Goal: Obtain resource: Obtain resource

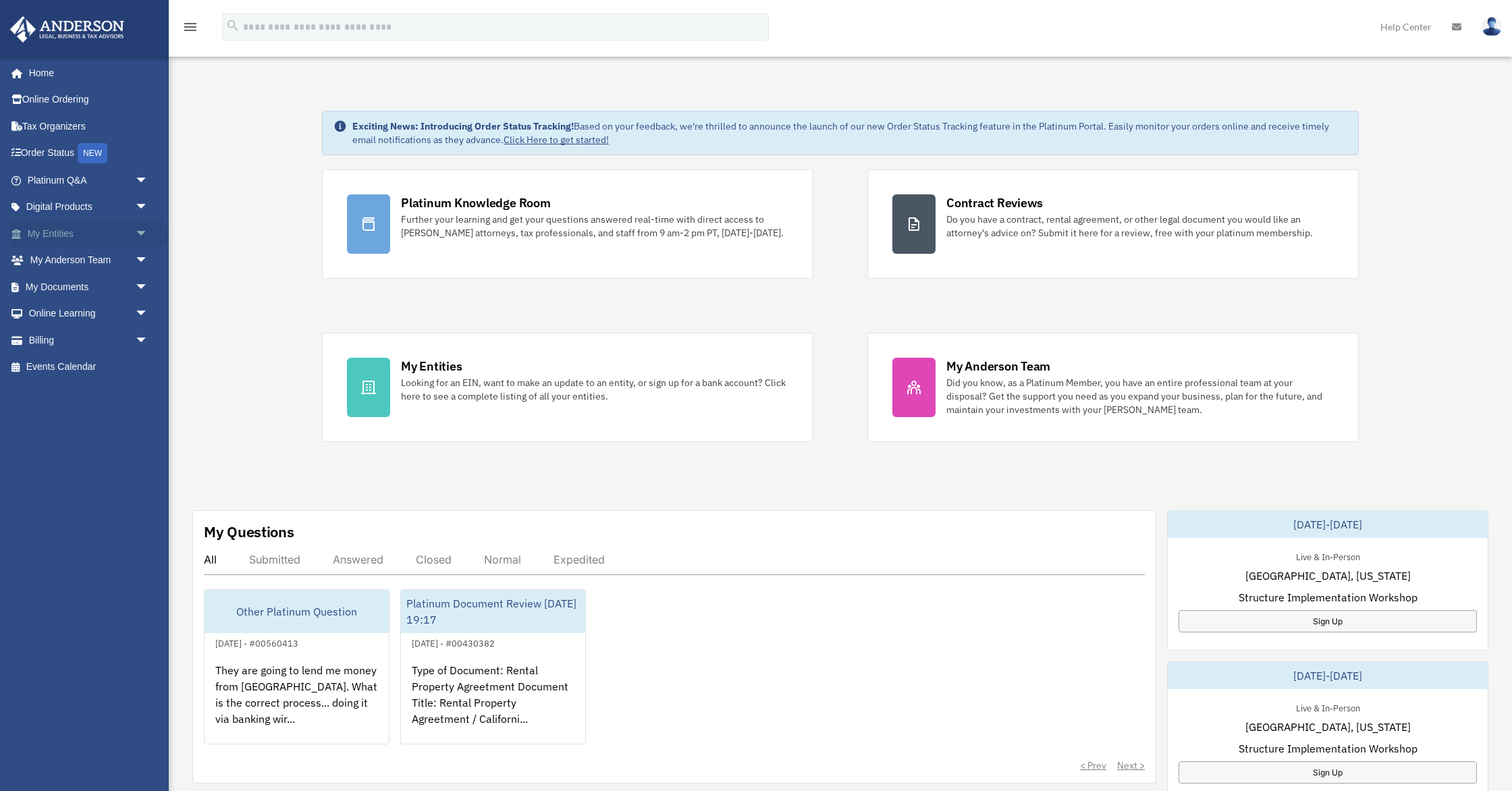
click at [141, 230] on span "arrow_drop_down" at bounding box center [149, 234] width 27 height 28
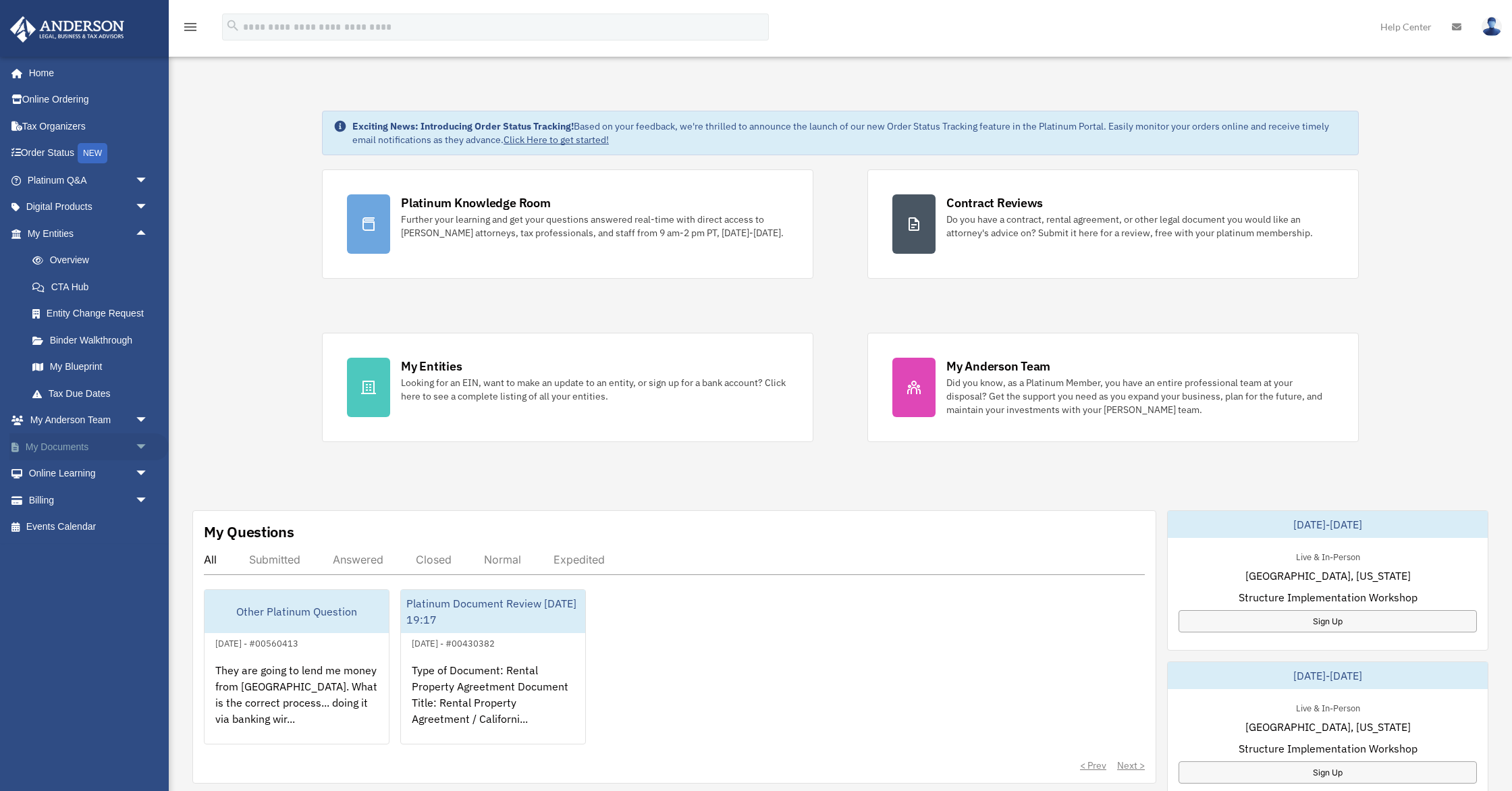
click at [138, 447] on span "arrow_drop_down" at bounding box center [149, 447] width 27 height 28
click at [63, 474] on link "Box" at bounding box center [94, 474] width 150 height 27
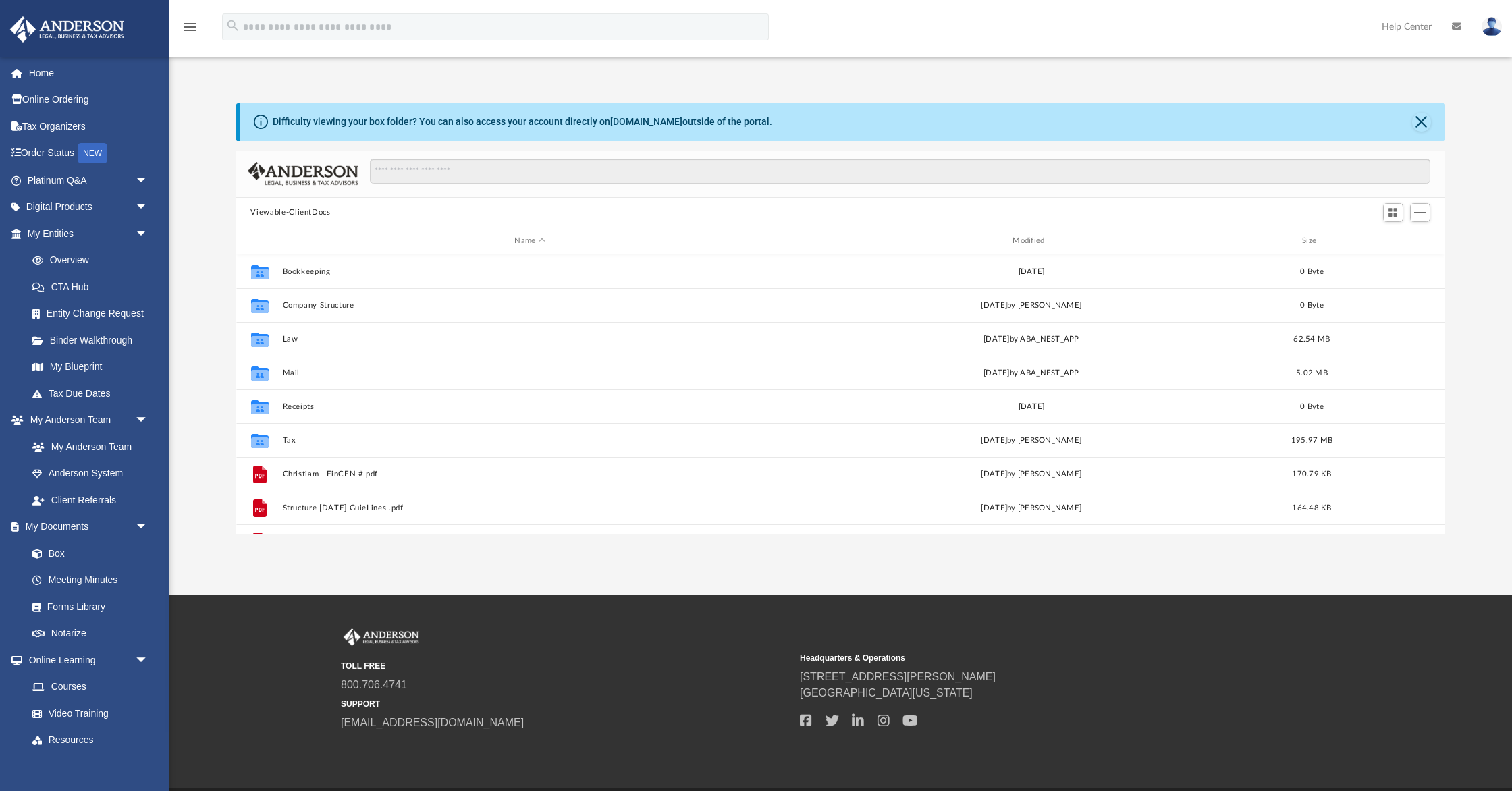
scroll to position [306, 1209]
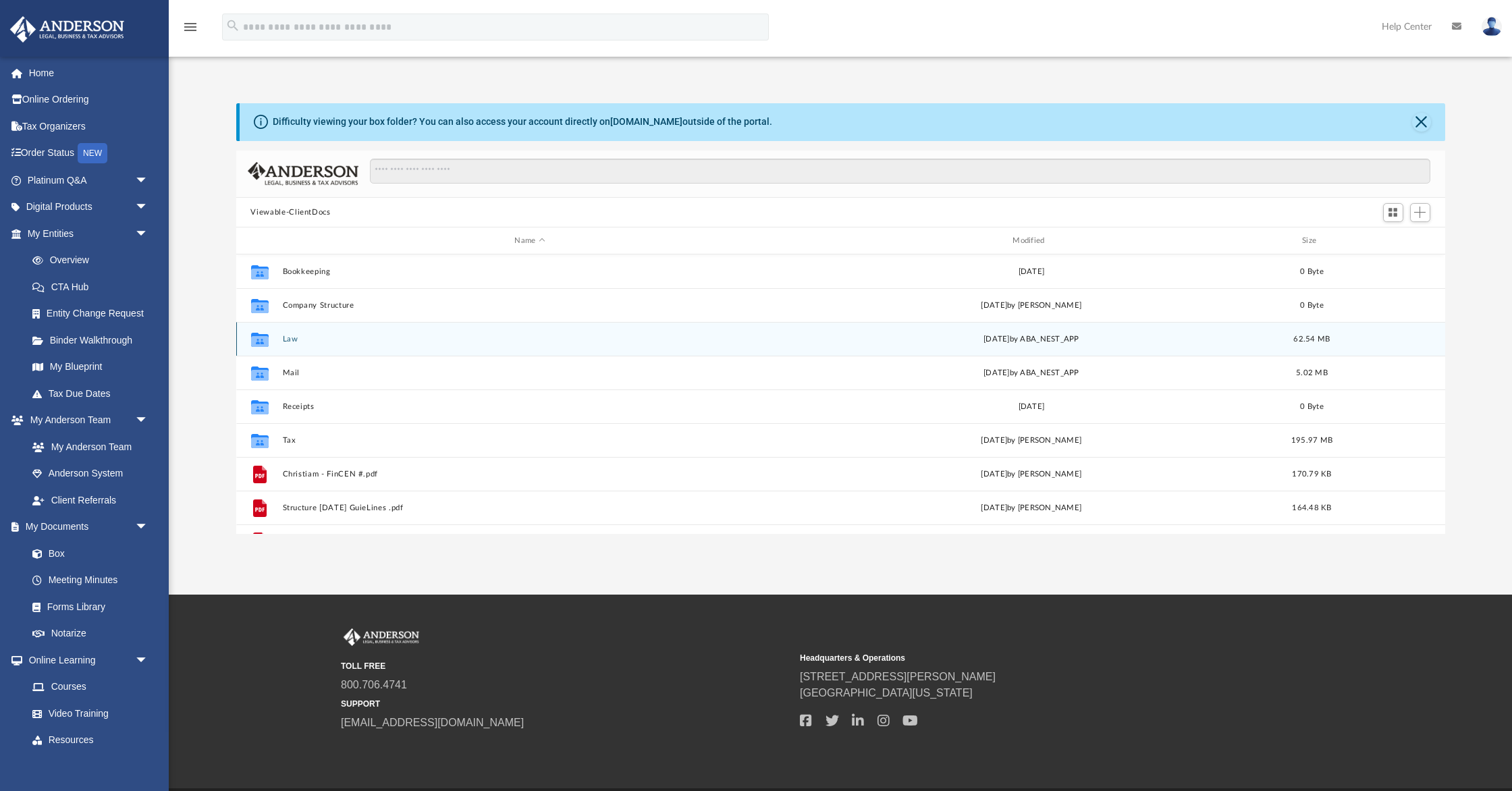
click at [288, 339] on button "Law" at bounding box center [529, 339] width 496 height 8
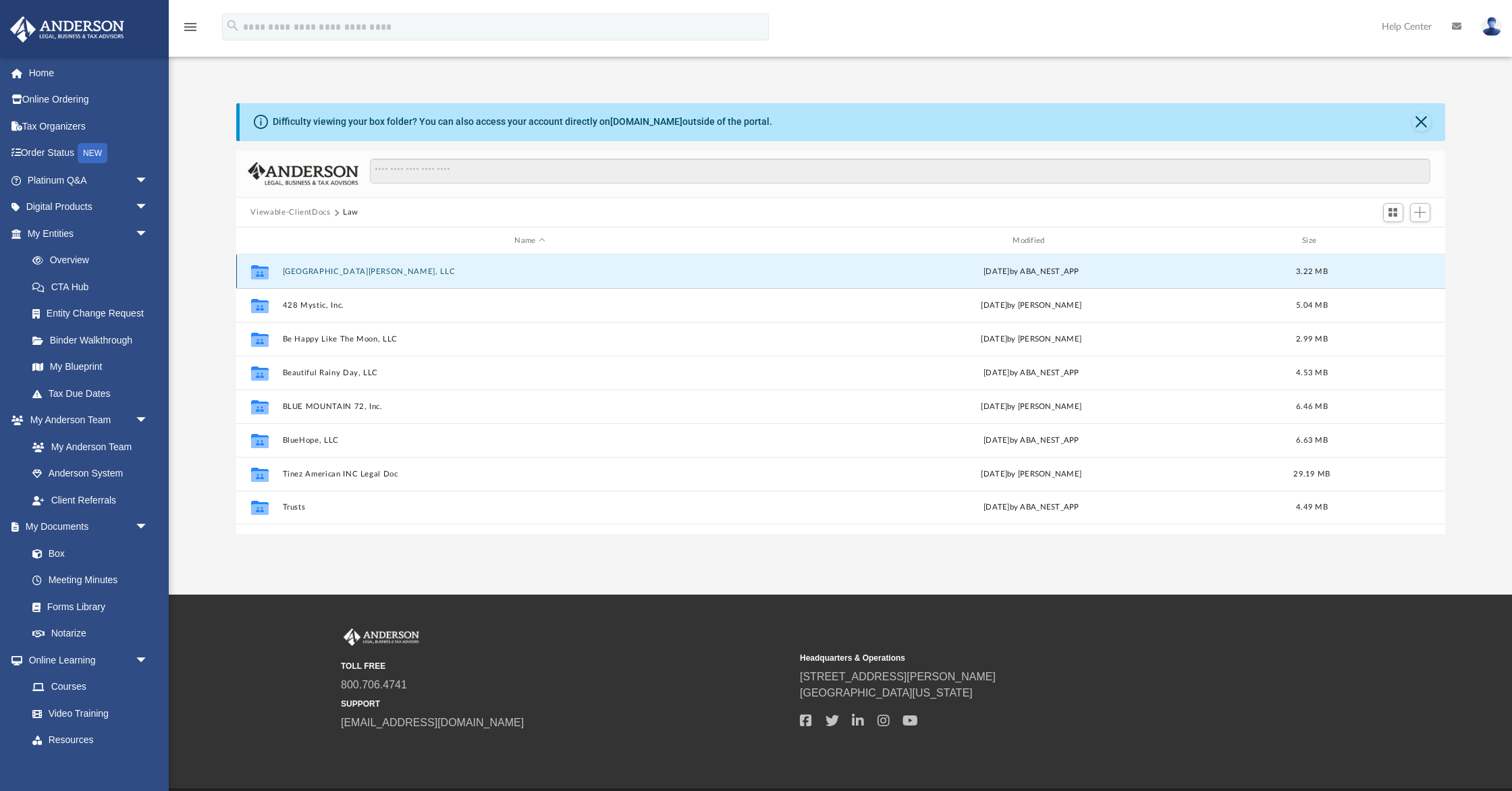
click at [326, 273] on button "16918 Bassett CA, LLC" at bounding box center [529, 272] width 496 height 8
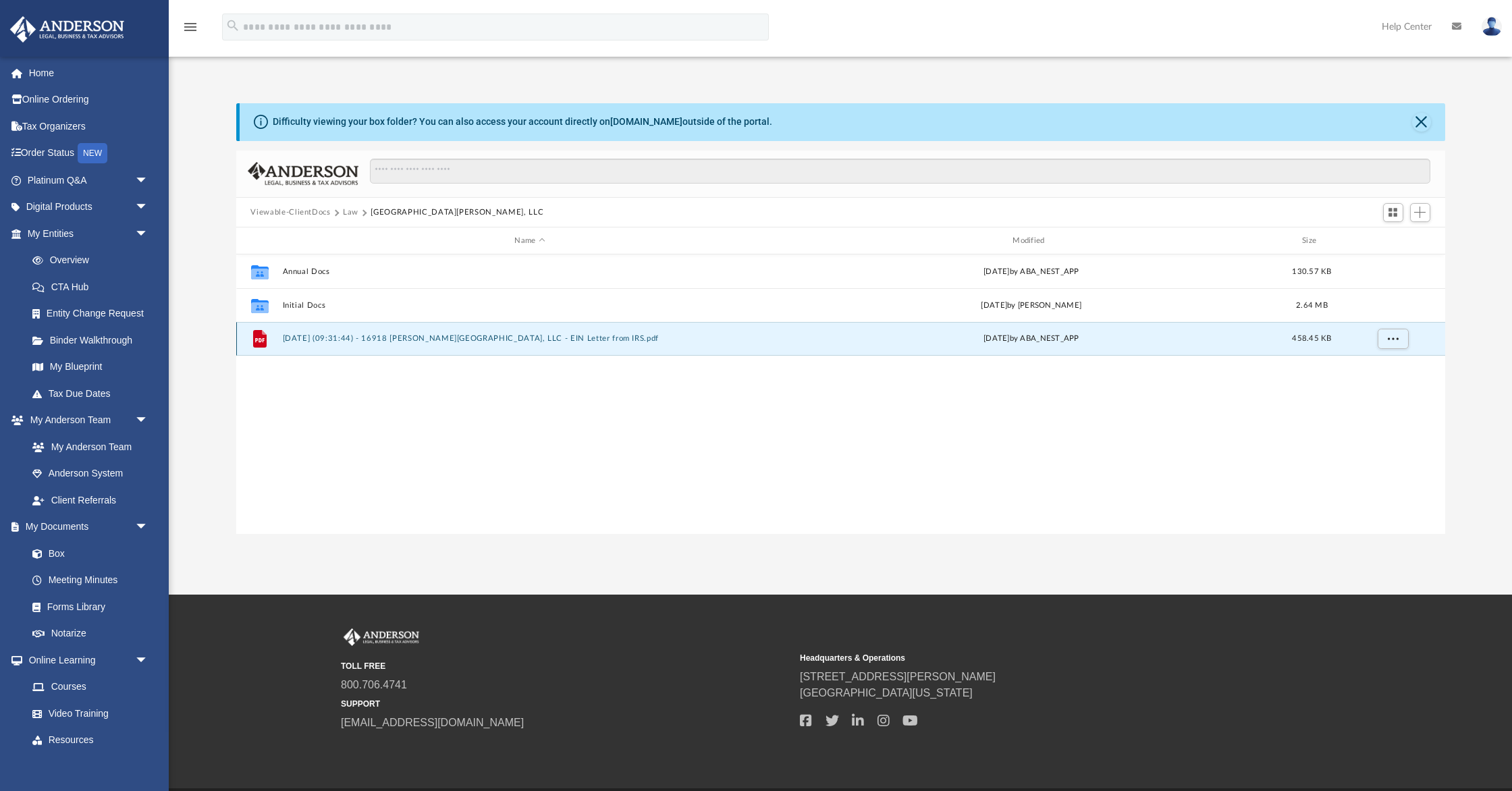
click at [324, 337] on button "2025.10.03 (09:31:44) - 16918 Bassett CA, LLC - EIN Letter from IRS.pdf" at bounding box center [529, 339] width 496 height 8
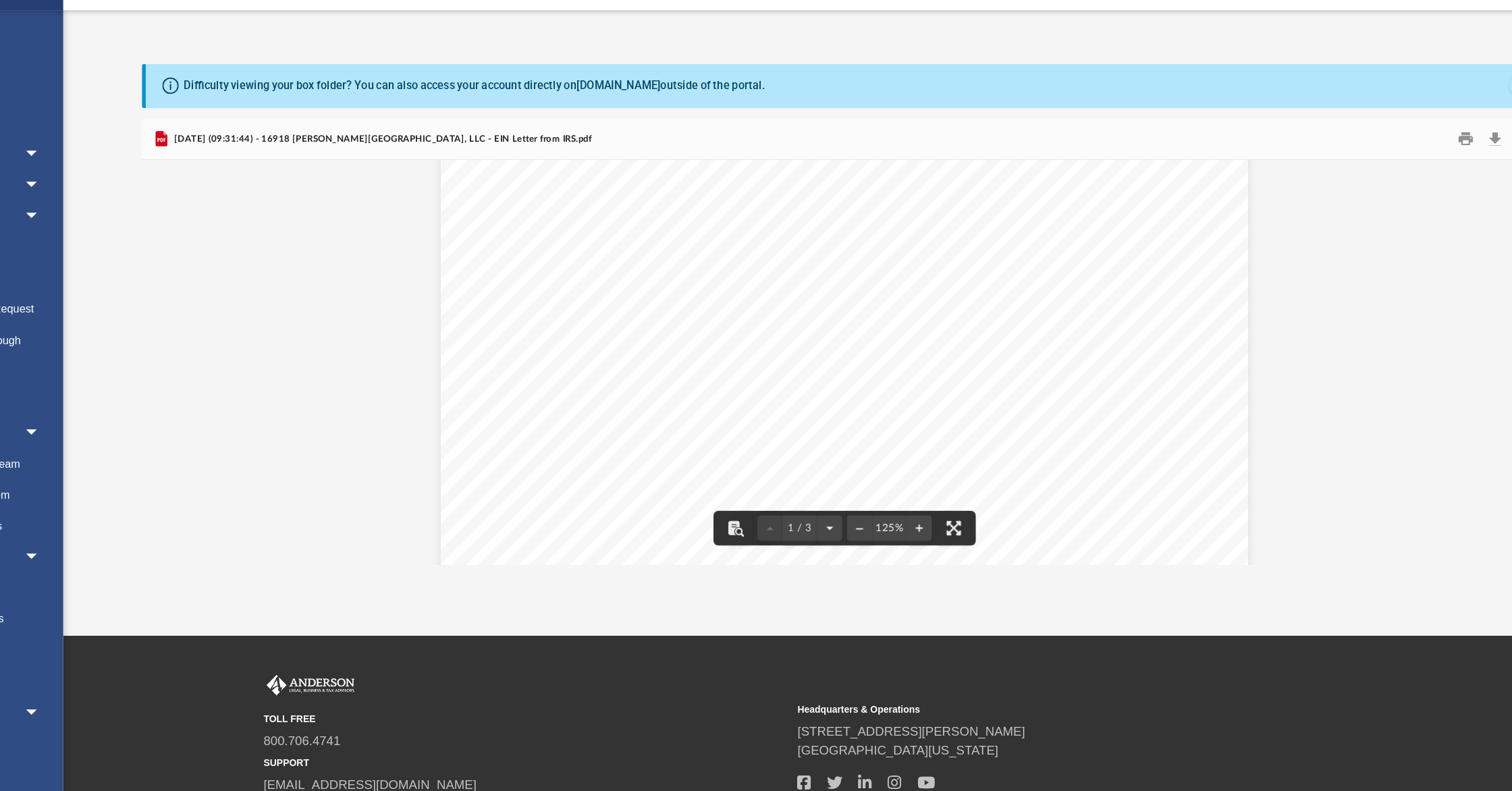
scroll to position [0, 0]
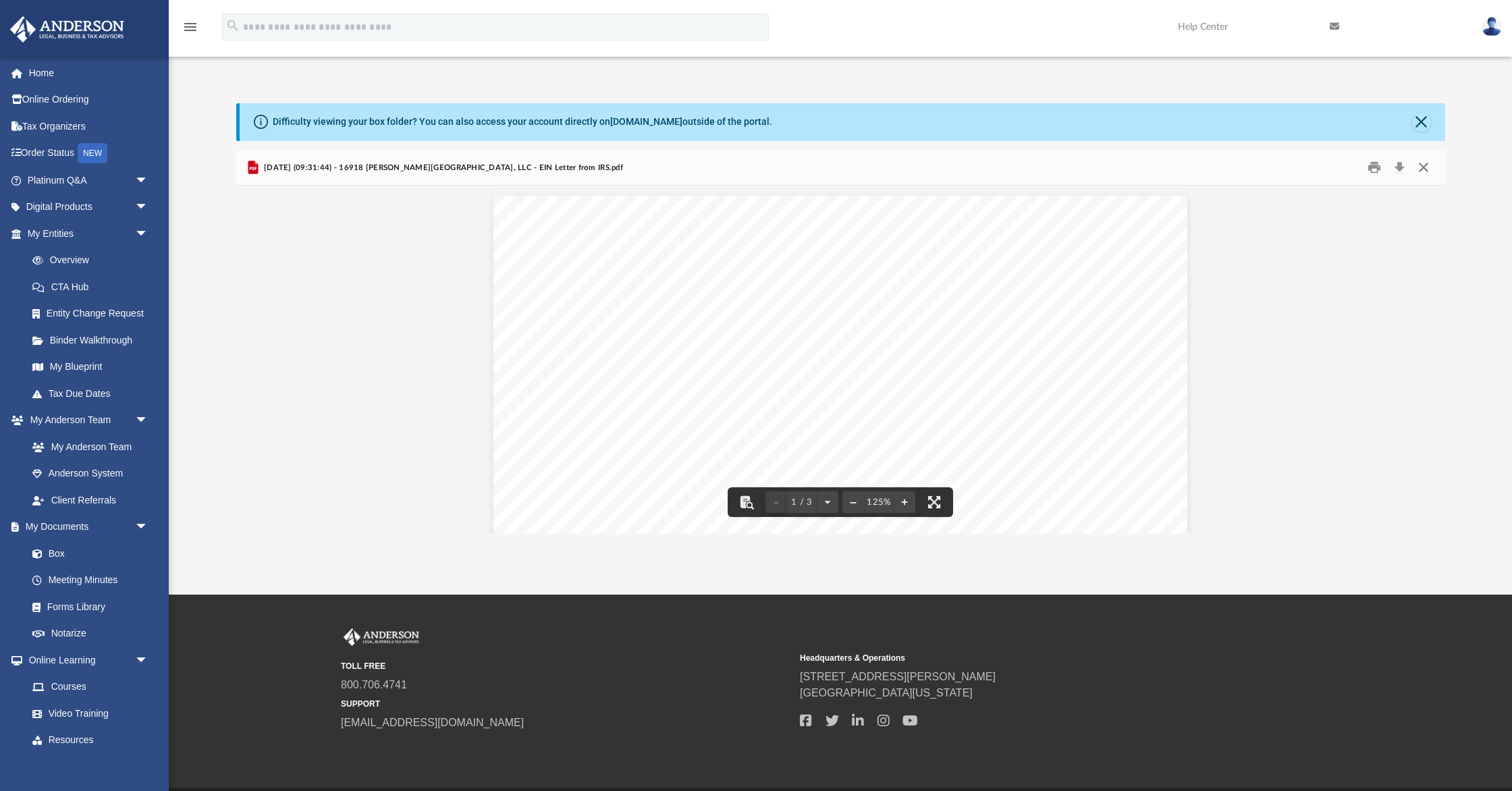
click at [1425, 168] on button "Close" at bounding box center [1423, 167] width 24 height 21
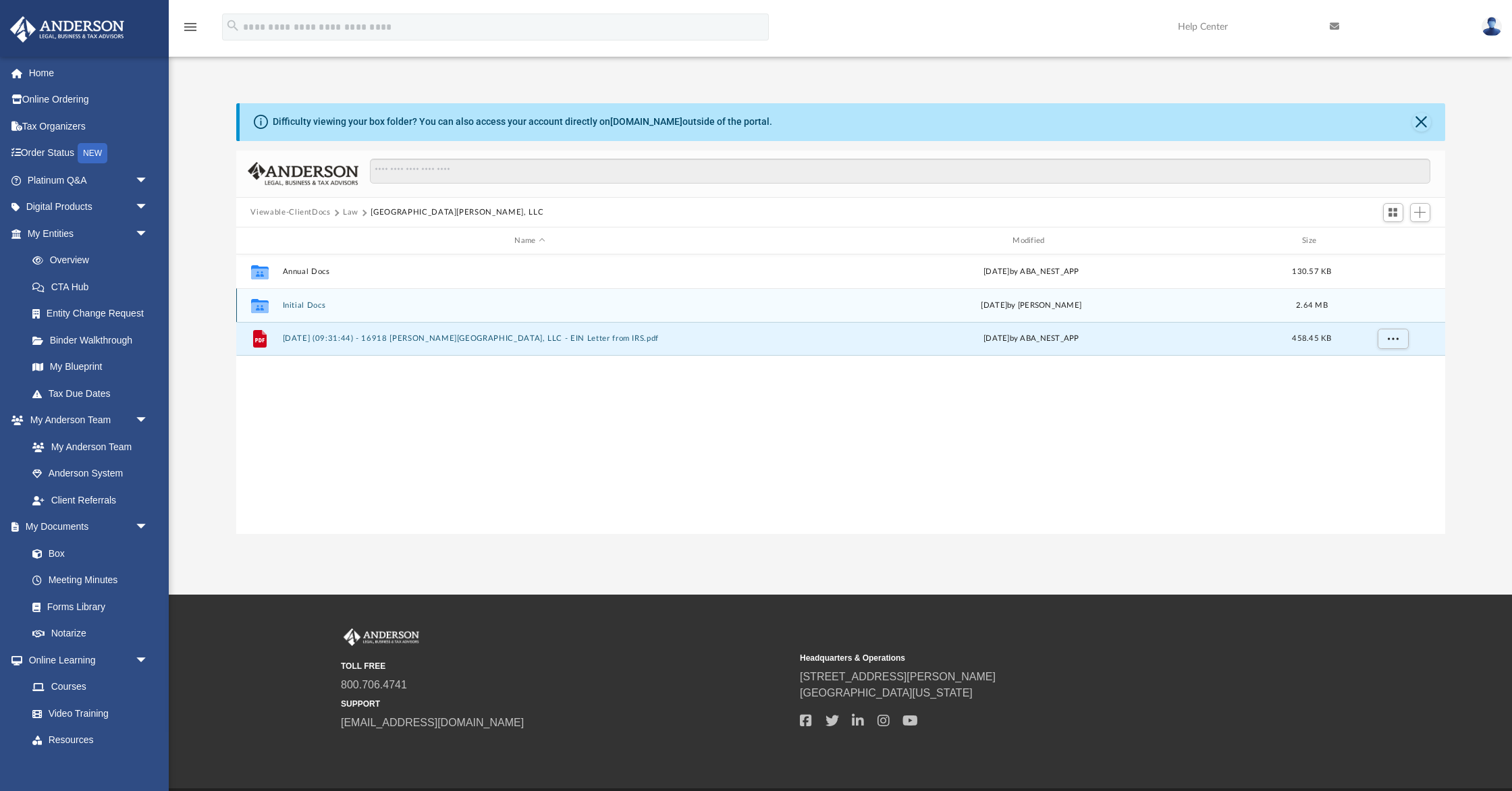
click at [305, 305] on button "Initial Docs" at bounding box center [529, 306] width 496 height 8
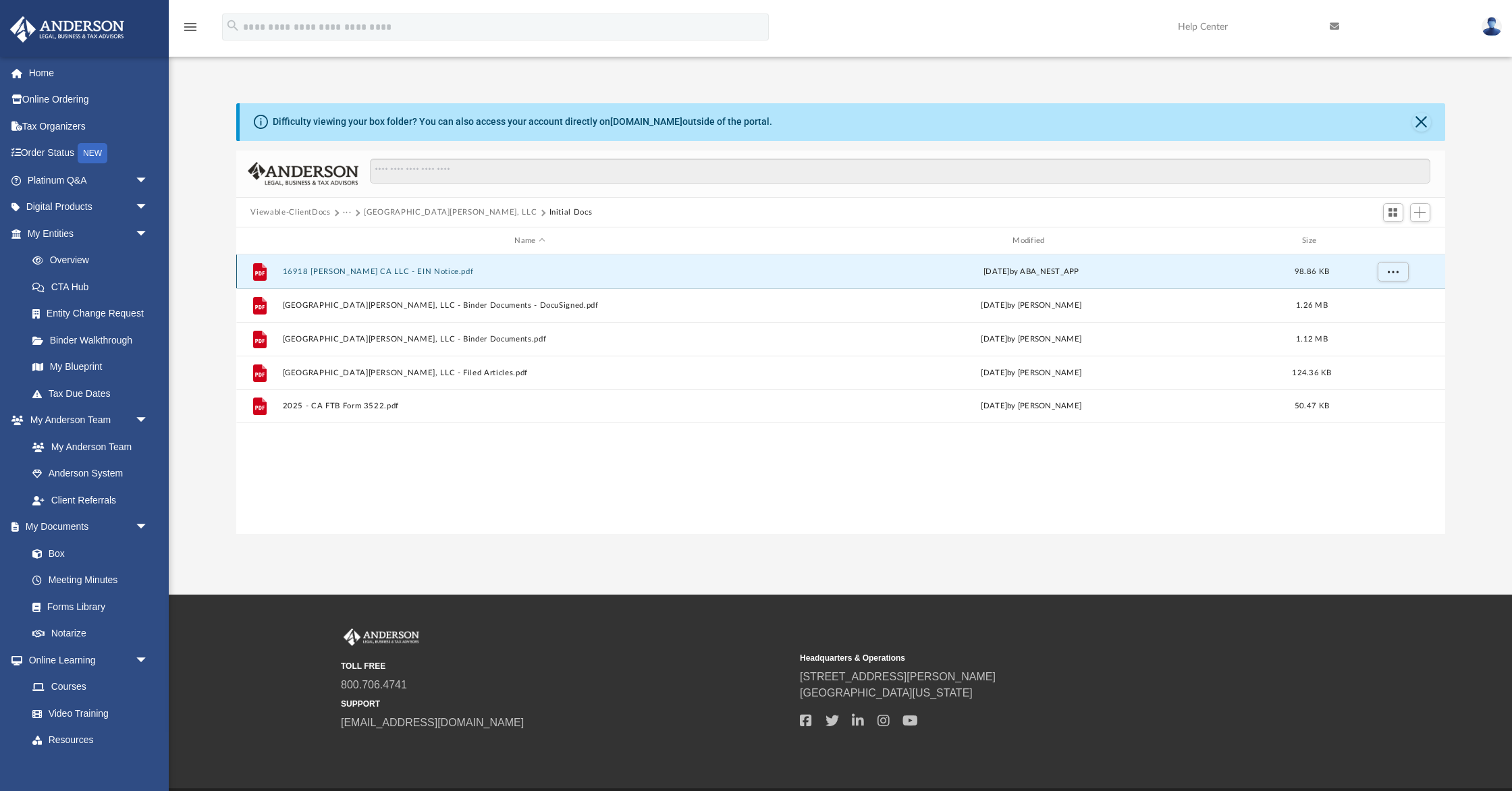
click at [401, 268] on button "16918 Bassett CA LLC - EIN Notice.pdf" at bounding box center [529, 272] width 496 height 8
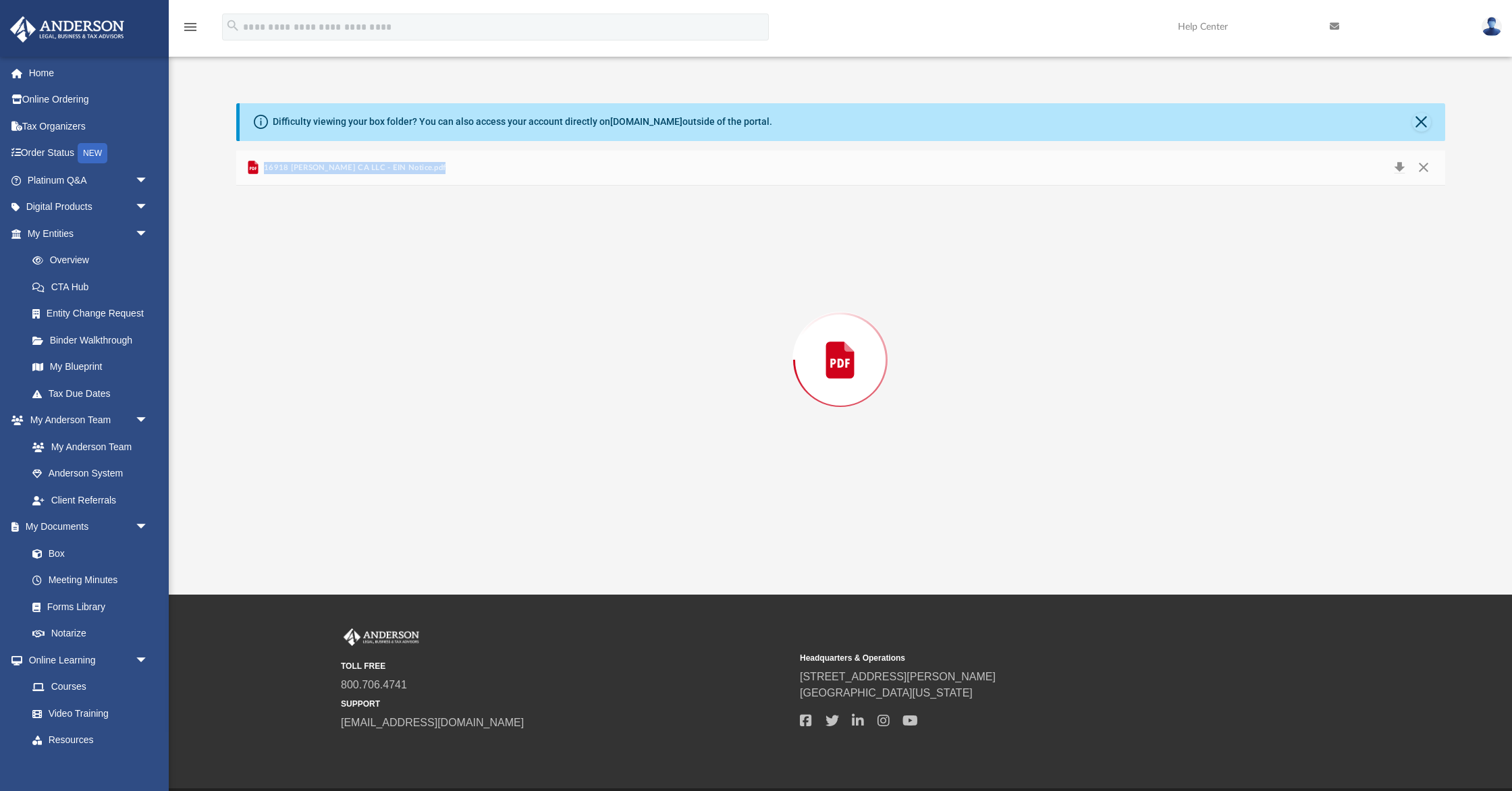
click at [401, 268] on div "Preview" at bounding box center [841, 360] width 1209 height 349
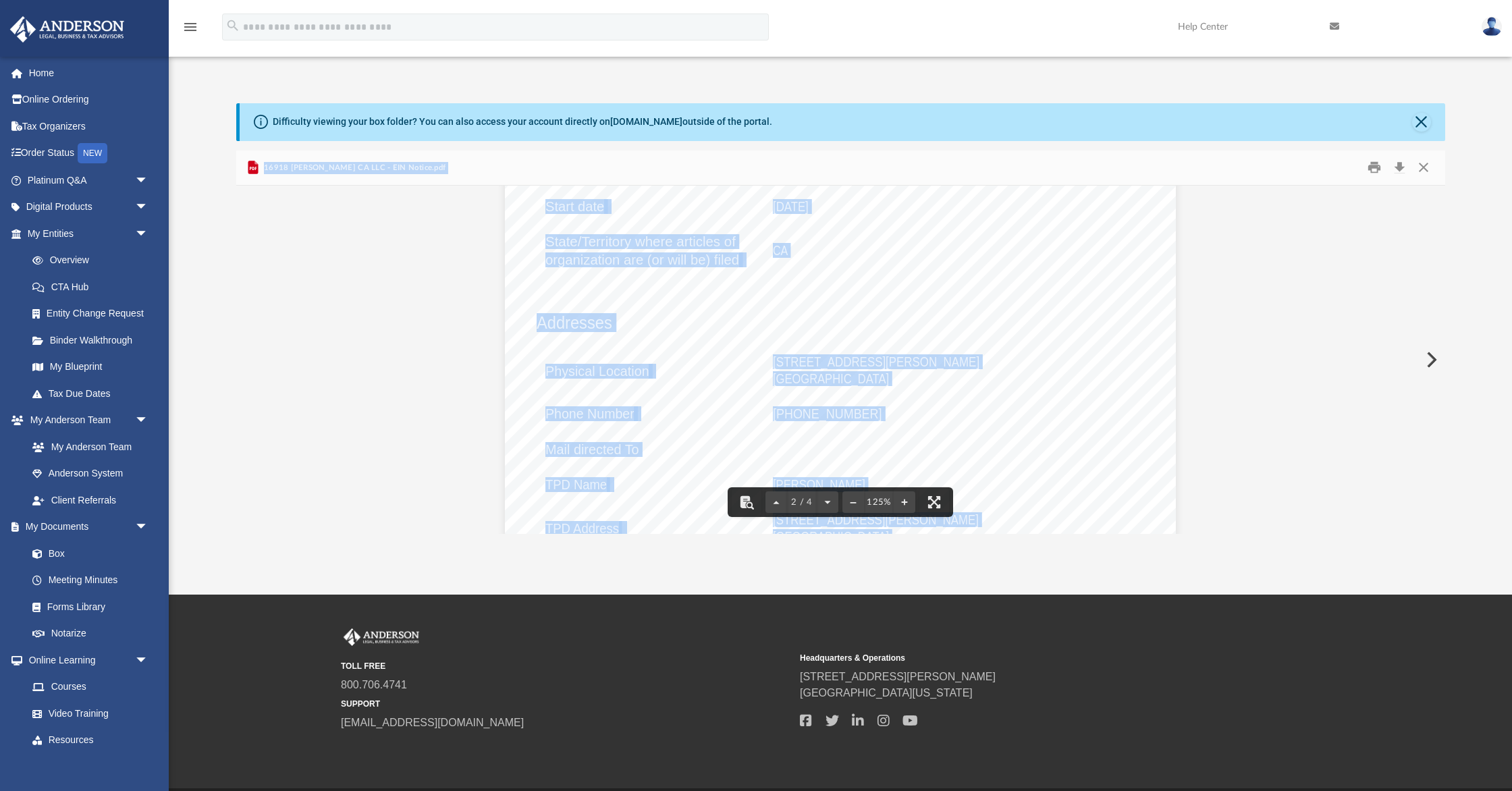
scroll to position [1393, 0]
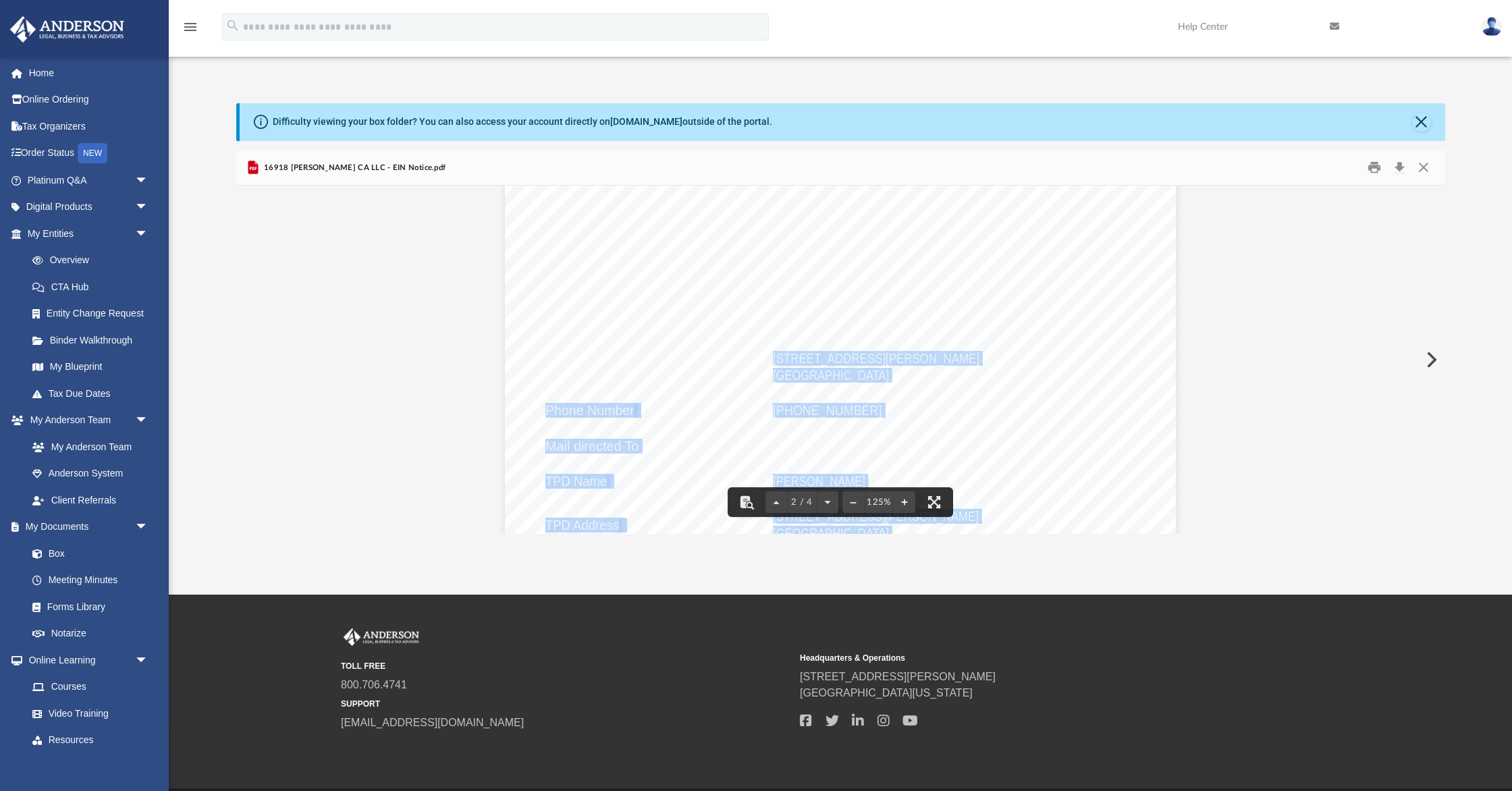
drag, startPoint x: 773, startPoint y: 358, endPoint x: 894, endPoint y: 383, distance: 123.6
click at [894, 384] on div "The confirmation letter will be mailed to the applicant. This letter will be th…" at bounding box center [840, 246] width 670 height 948
click at [901, 376] on div "The confirmation letter will be mailed to the applicant. This letter will be th…" at bounding box center [840, 246] width 670 height 948
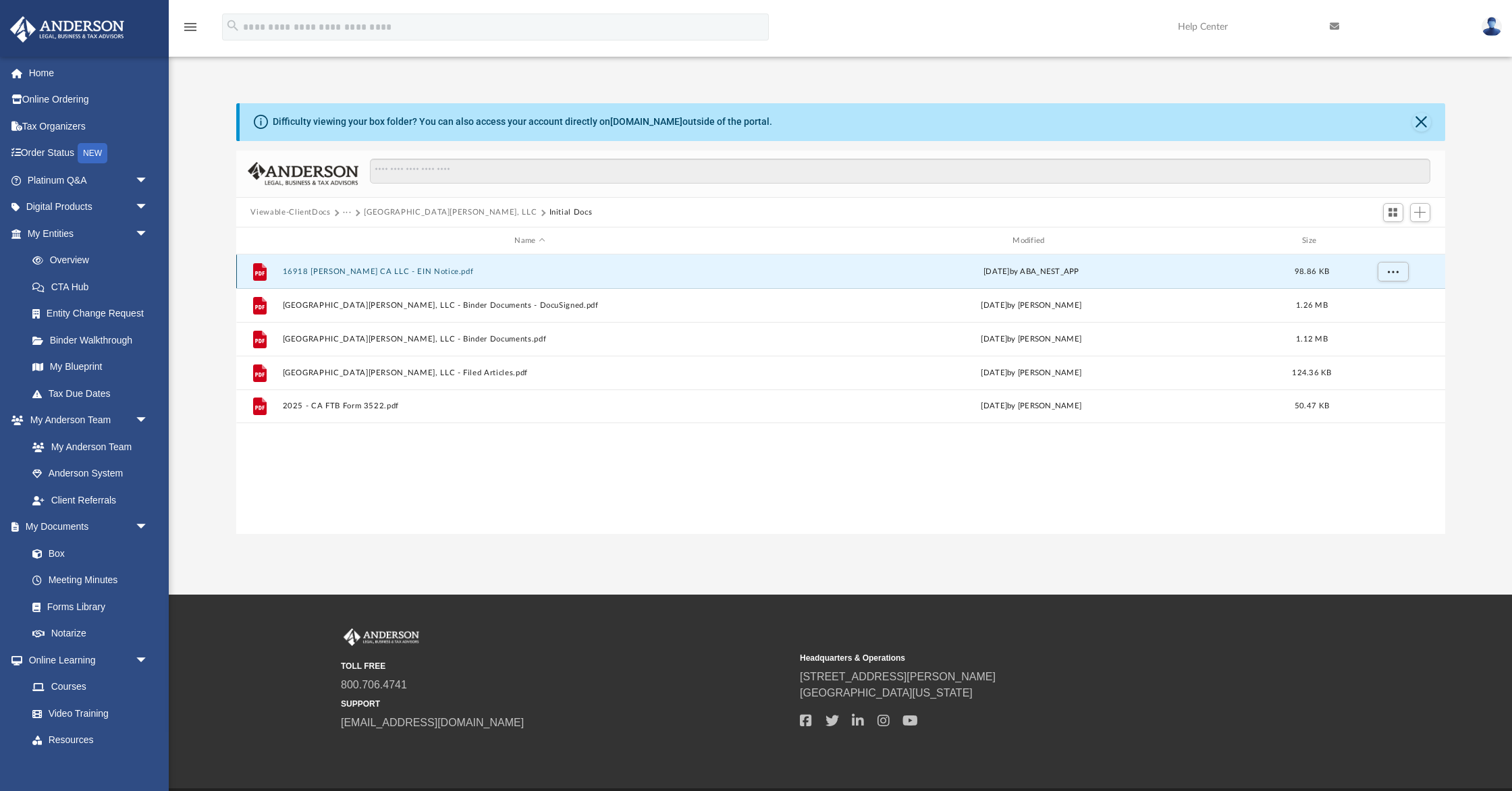
click at [377, 268] on button "16918 Bassett CA LLC - EIN Notice.pdf" at bounding box center [529, 272] width 496 height 8
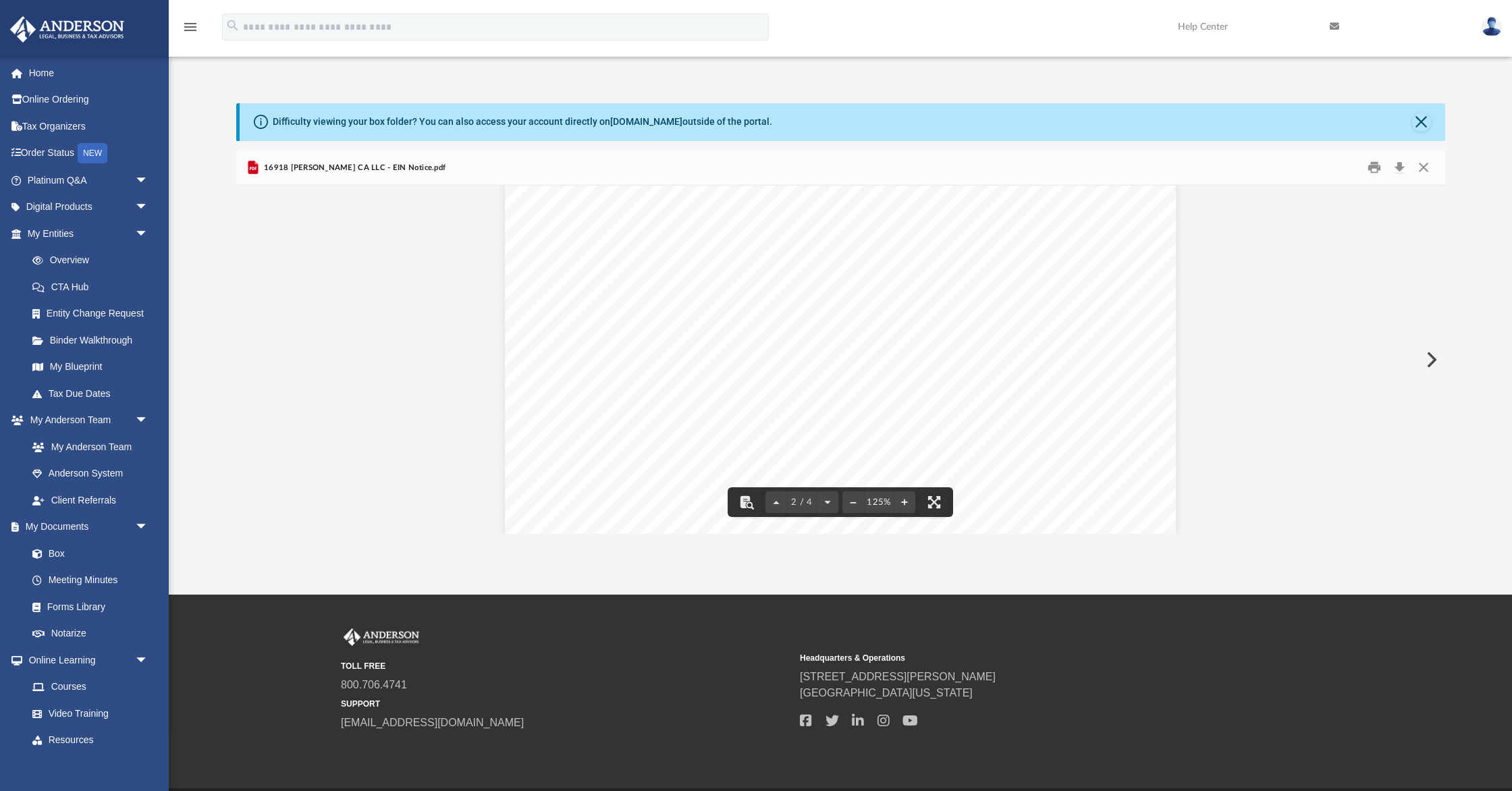
scroll to position [1487, 0]
drag, startPoint x: 898, startPoint y: 280, endPoint x: 823, endPoint y: 278, distance: 75.0
click at [823, 278] on div "The confirmation letter will be mailed to the applicant. This letter will be th…" at bounding box center [840, 151] width 670 height 948
drag, startPoint x: 887, startPoint y: 281, endPoint x: 773, endPoint y: 264, distance: 115.3
click at [773, 264] on div "The confirmation letter will be mailed to the applicant. This letter will be th…" at bounding box center [840, 151] width 670 height 948
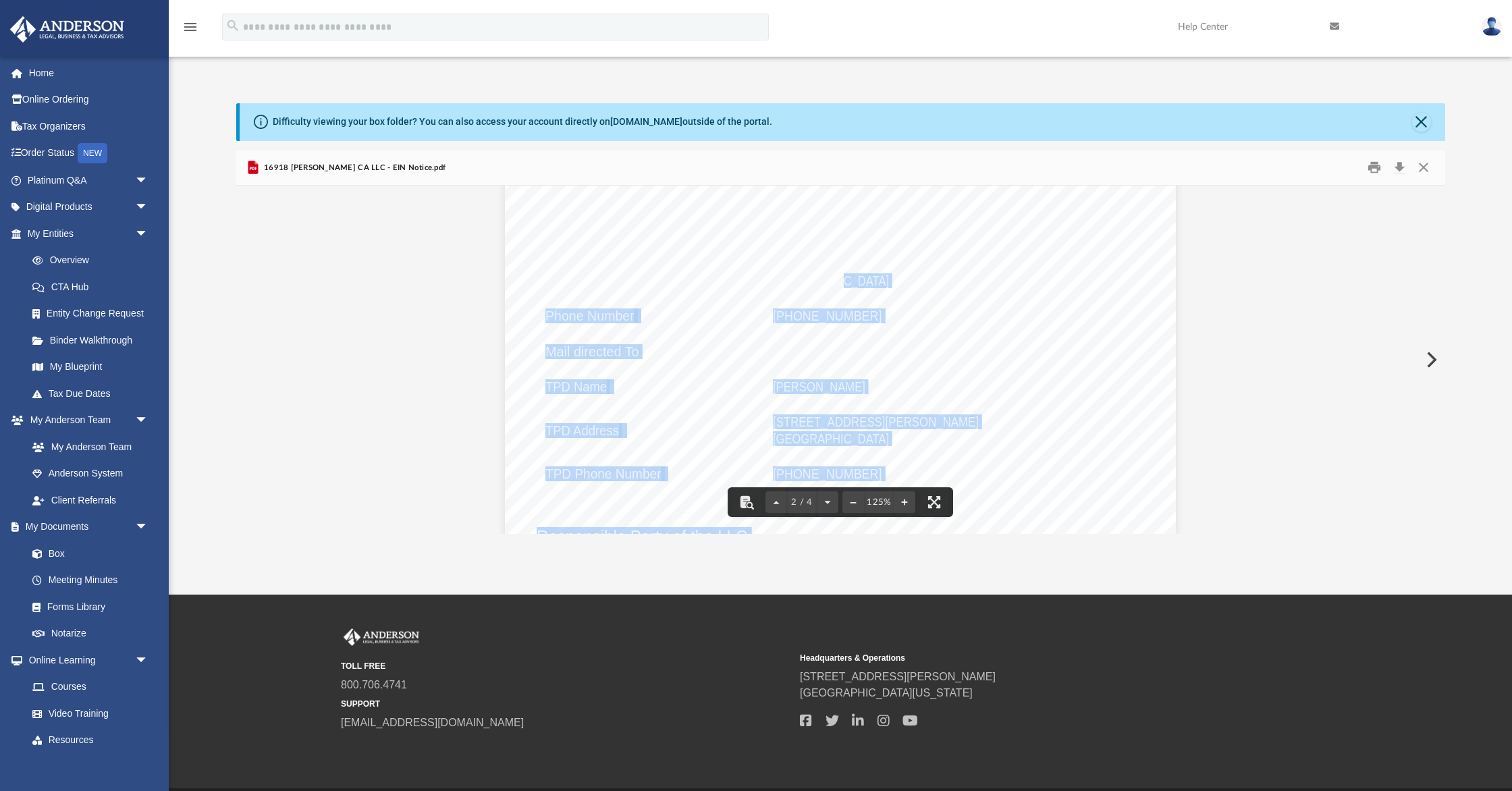
drag, startPoint x: 891, startPoint y: 281, endPoint x: 854, endPoint y: 274, distance: 37.7
click at [847, 274] on div "The confirmation letter will be mailed to the applicant. This letter will be th…" at bounding box center [840, 151] width 670 height 948
click at [1123, 270] on div "The confirmation letter will be mailed to the applicant. This letter will be th…" at bounding box center [840, 151] width 670 height 948
click at [1039, 253] on div "The confirmation letter will be mailed to the applicant. This letter will be th…" at bounding box center [840, 151] width 670 height 948
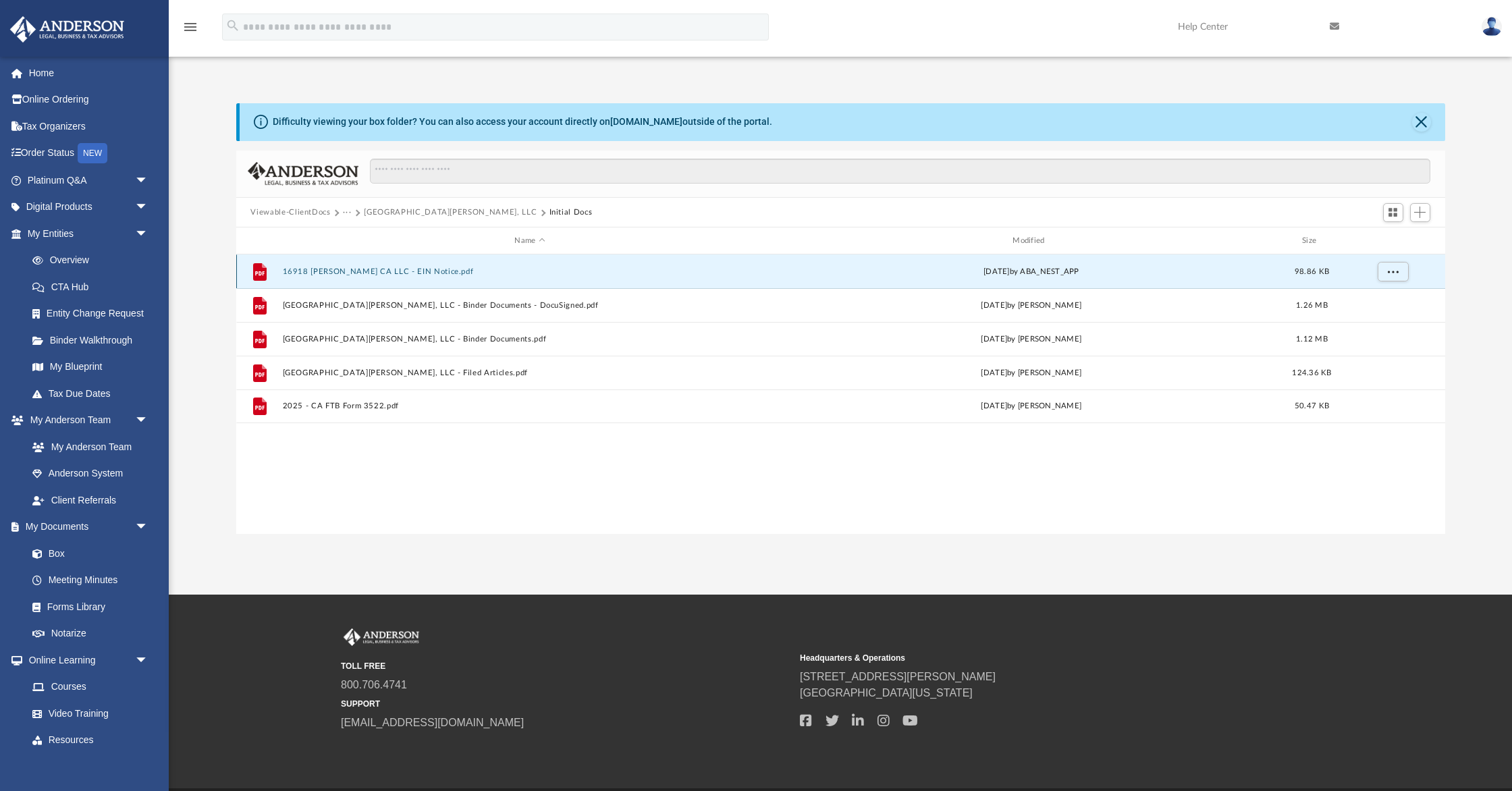
click at [355, 271] on button "16918 Bassett CA LLC - EIN Notice.pdf" at bounding box center [529, 272] width 496 height 8
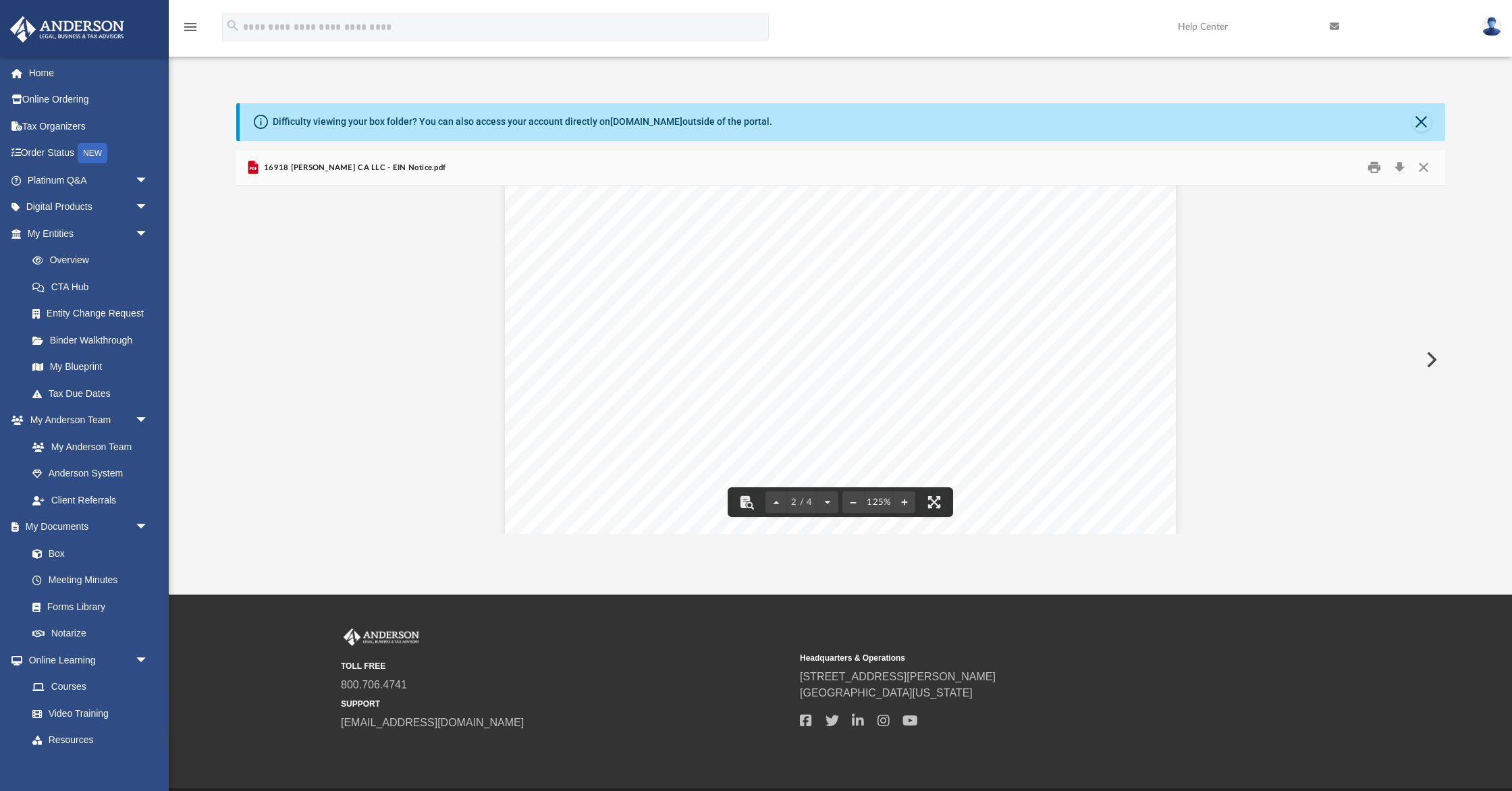
scroll to position [1381, 0]
drag, startPoint x: 893, startPoint y: 387, endPoint x: 797, endPoint y: 384, distance: 96.0
click at [797, 384] on div "The confirmation letter will be mailed to the applicant. This letter will be th…" at bounding box center [840, 257] width 670 height 948
drag, startPoint x: 888, startPoint y: 386, endPoint x: 783, endPoint y: 382, distance: 105.1
click at [783, 382] on div "The confirmation letter will be mailed to the applicant. This letter will be th…" at bounding box center [840, 257] width 670 height 948
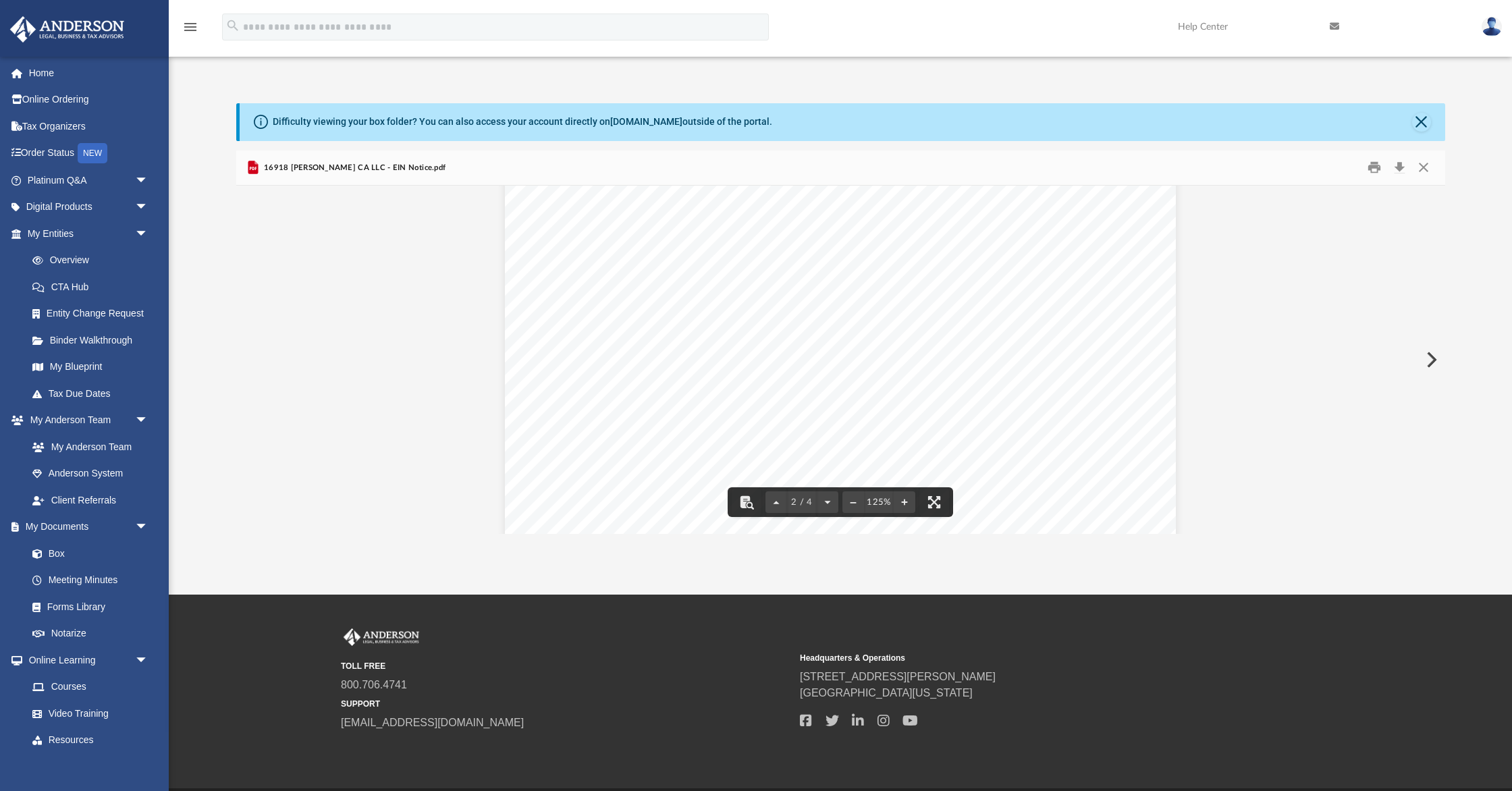
drag, startPoint x: 889, startPoint y: 383, endPoint x: 826, endPoint y: 385, distance: 63.0
click at [826, 385] on div "The confirmation letter will be mailed to the applicant. This letter will be th…" at bounding box center [840, 257] width 670 height 948
click at [886, 387] on span "LAS VEGAS NV 89121" at bounding box center [832, 387] width 117 height 14
drag, startPoint x: 889, startPoint y: 387, endPoint x: 862, endPoint y: 384, distance: 27.2
click at [861, 385] on div "The confirmation letter will be mailed to the applicant. This letter will be th…" at bounding box center [840, 257] width 670 height 948
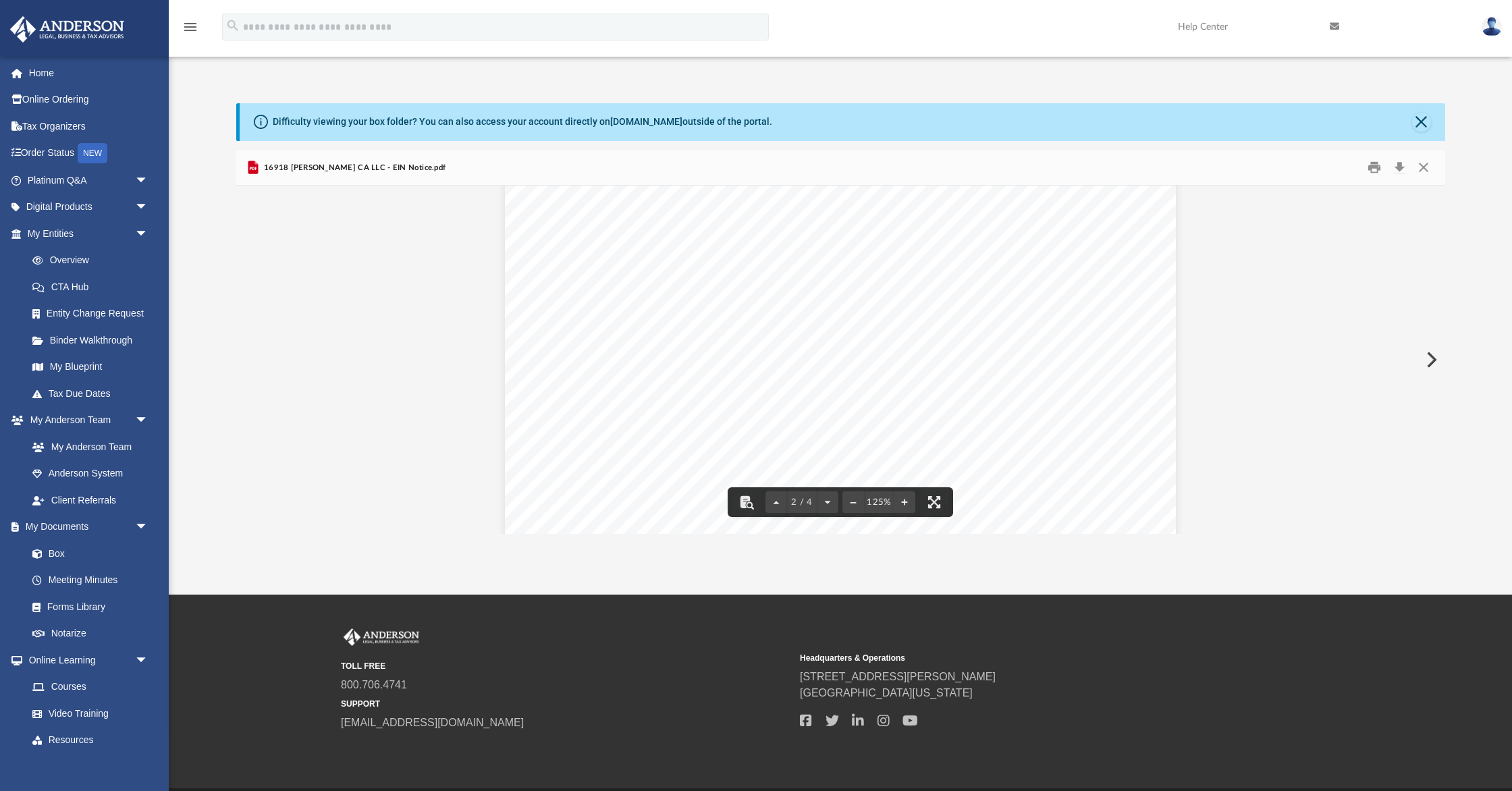
click at [888, 383] on div "Page 2" at bounding box center [840, 557] width 670 height 349
click at [889, 382] on div "The confirmation letter will be mailed to the applicant. This letter will be th…" at bounding box center [840, 257] width 670 height 948
drag, startPoint x: 887, startPoint y: 383, endPoint x: 776, endPoint y: 371, distance: 111.6
click at [775, 371] on div "The confirmation letter will be mailed to the applicant. This letter will be th…" at bounding box center [840, 257] width 670 height 948
